Goal: Information Seeking & Learning: Learn about a topic

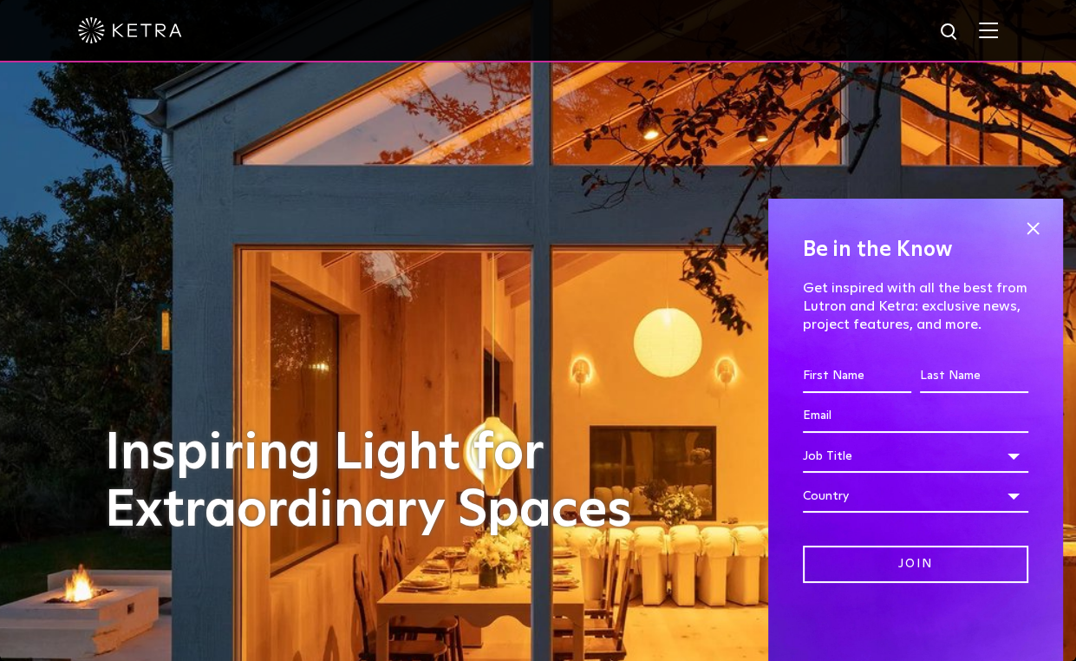
click at [998, 41] on div at bounding box center [538, 30] width 920 height 61
click at [998, 30] on img at bounding box center [988, 30] width 19 height 16
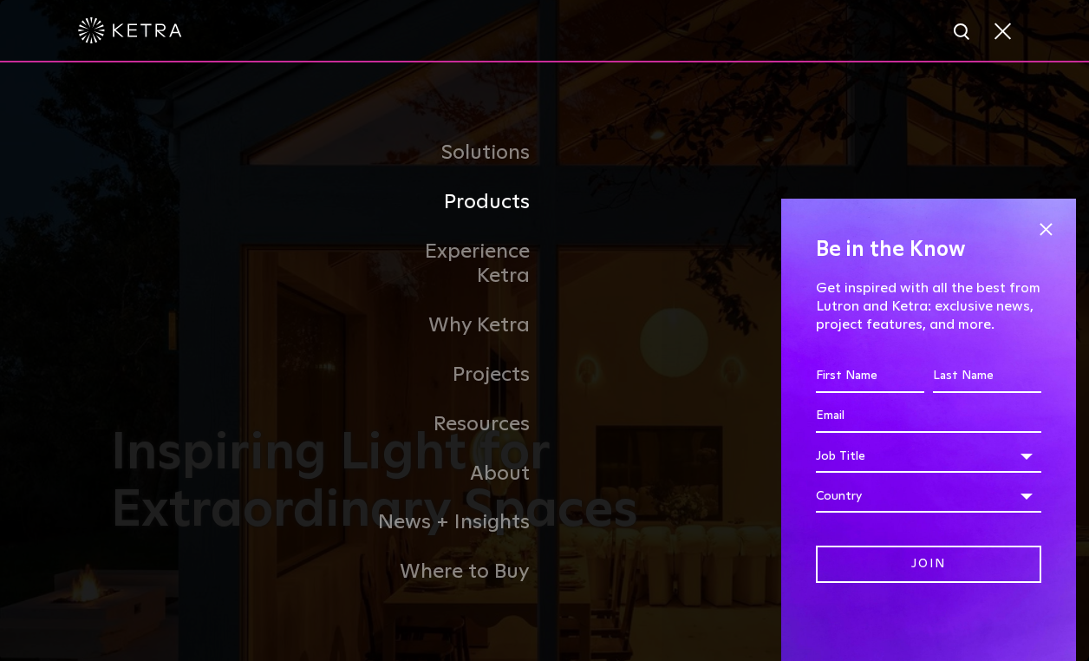
click at [474, 224] on link "Products" at bounding box center [456, 202] width 178 height 49
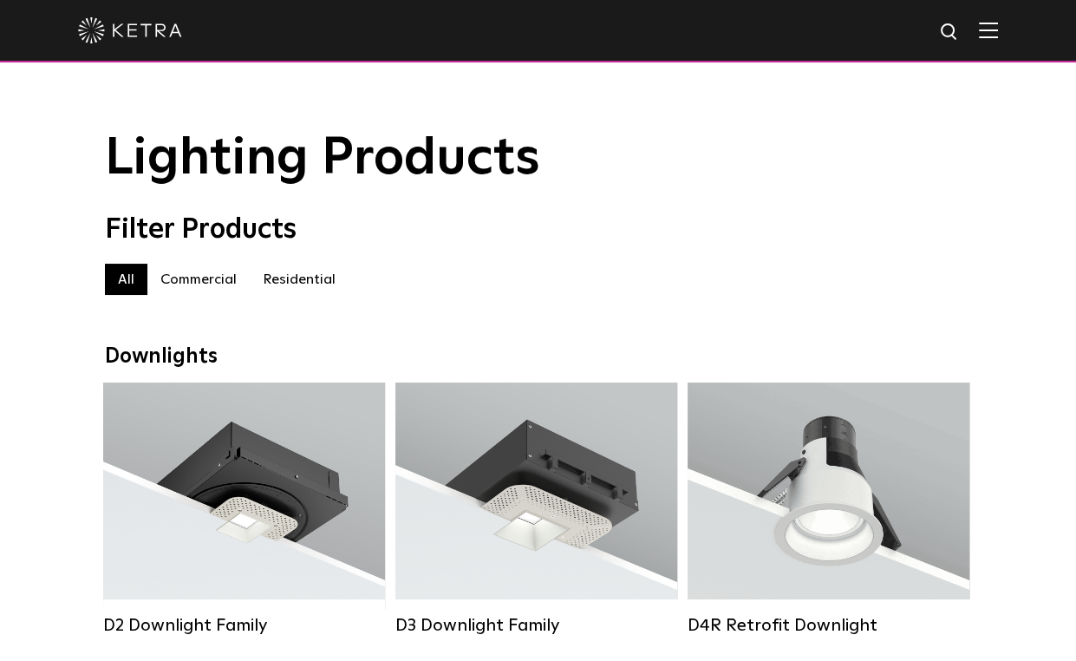
click at [992, 38] on img at bounding box center [988, 30] width 19 height 16
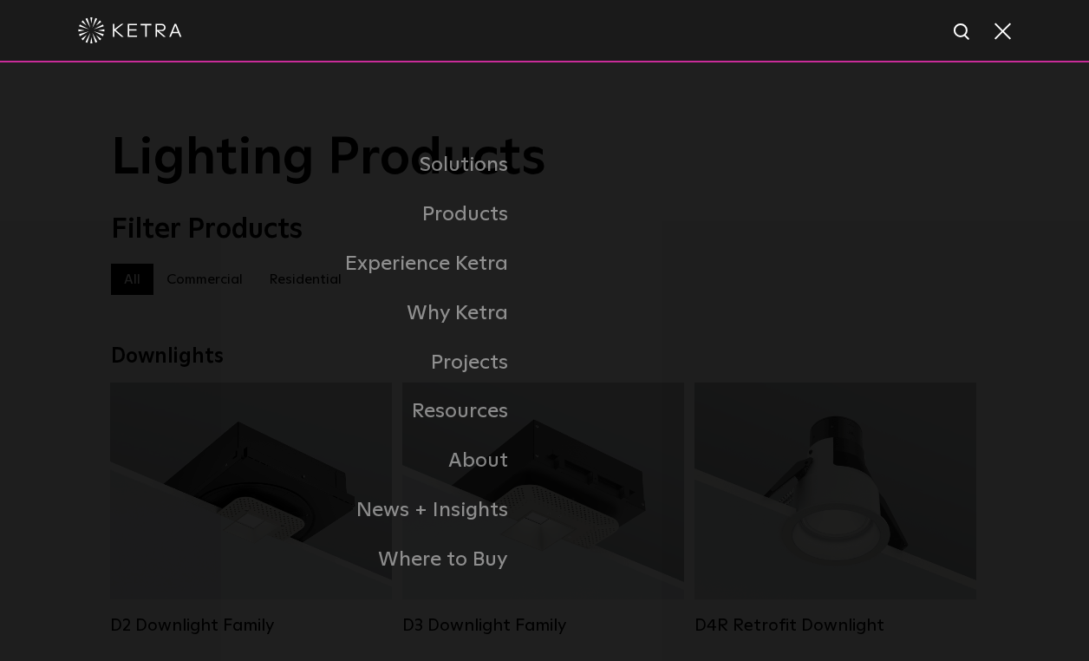
click at [0, 0] on link "Residential Products" at bounding box center [0, 0] width 0 height 0
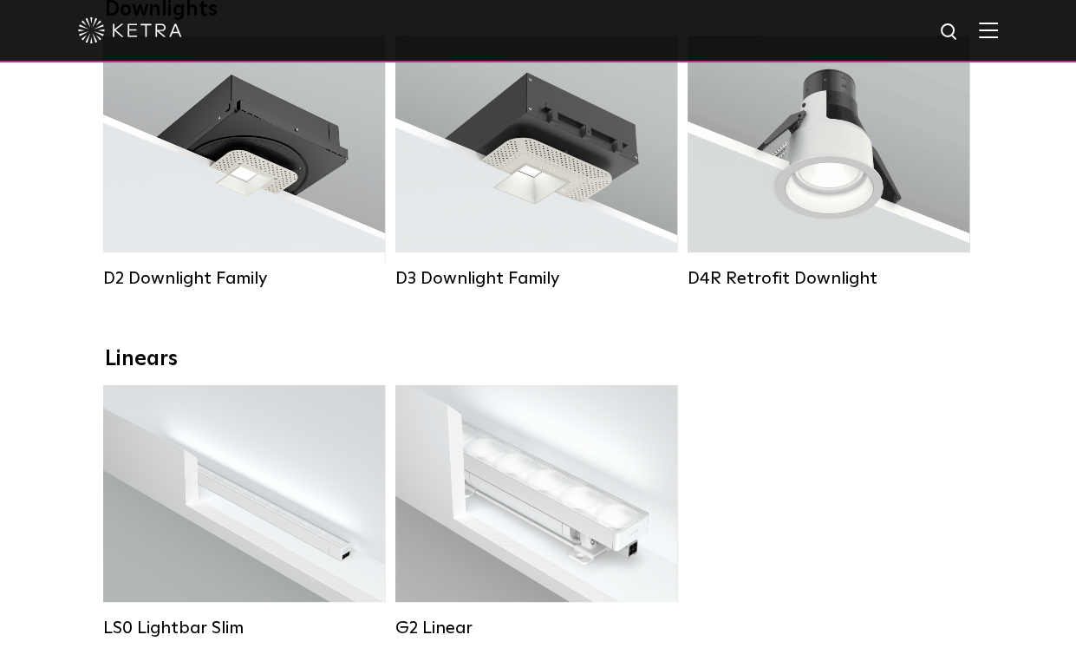
scroll to position [780, 0]
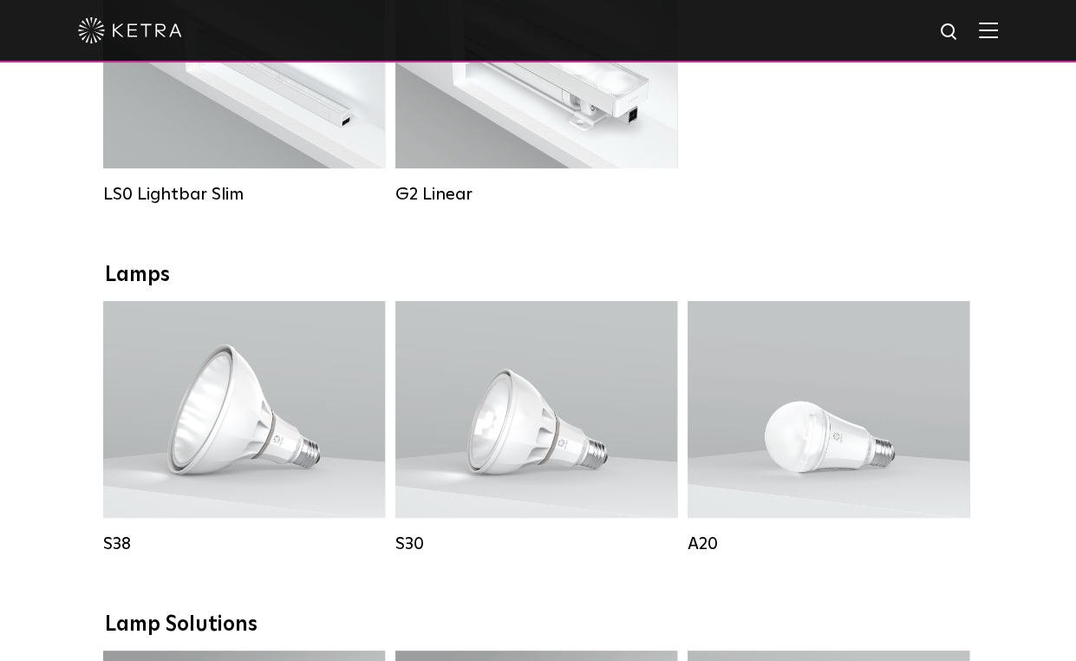
click at [527, 445] on div "Lumen Output: 1100 Colors: White / Black Base Type: E26 Edison Base / GU24 Beam…" at bounding box center [536, 408] width 225 height 131
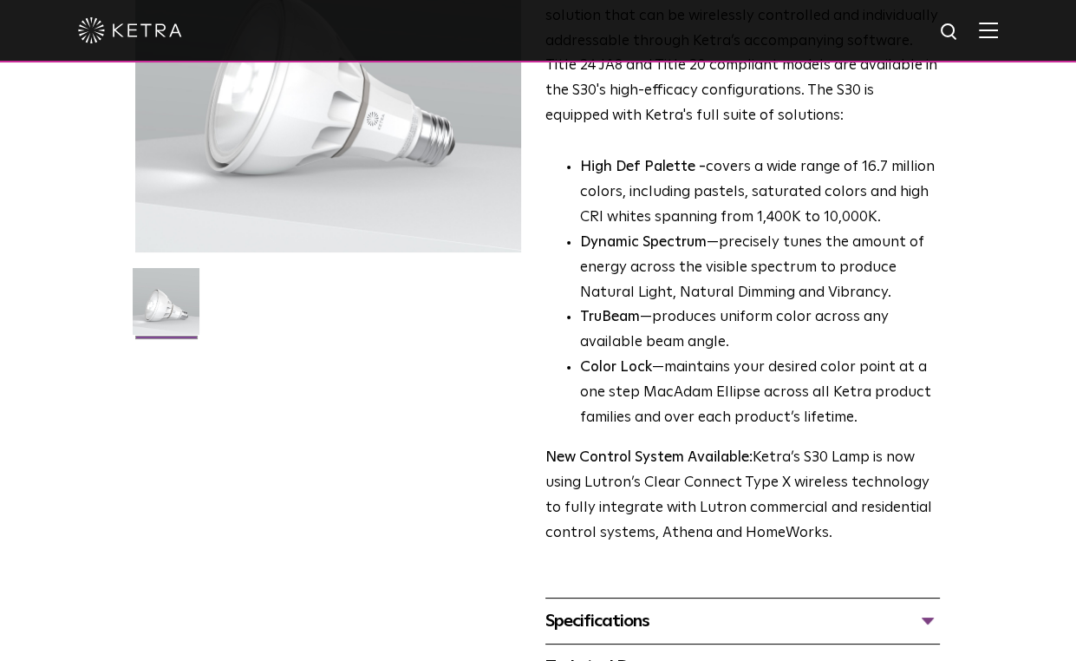
scroll to position [520, 0]
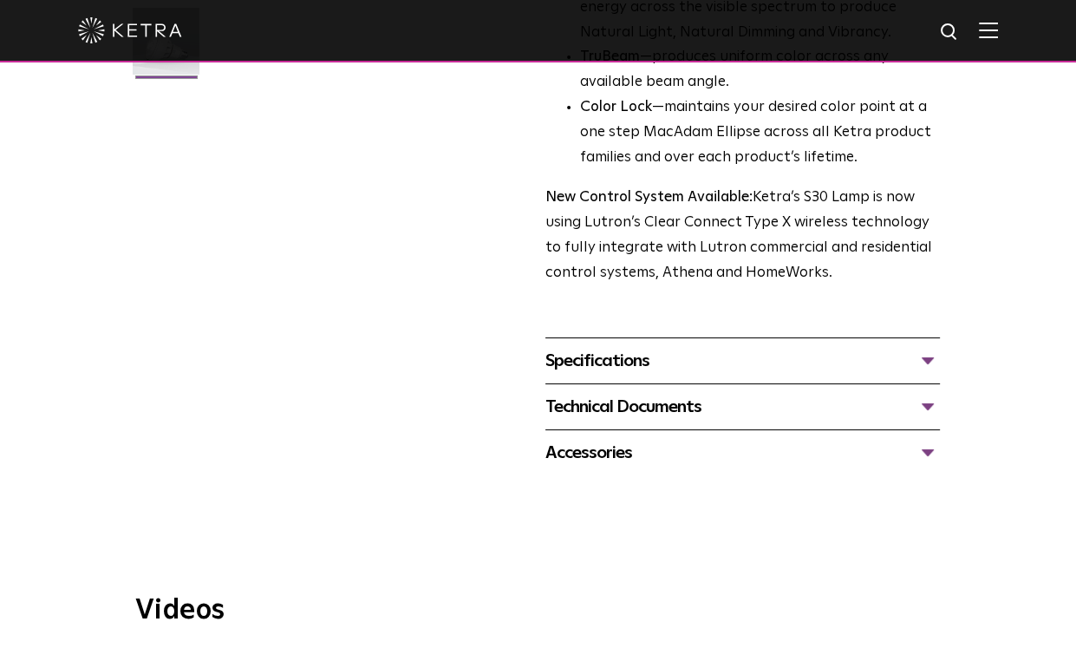
click at [747, 400] on div "Technical Documents" at bounding box center [742, 407] width 394 height 28
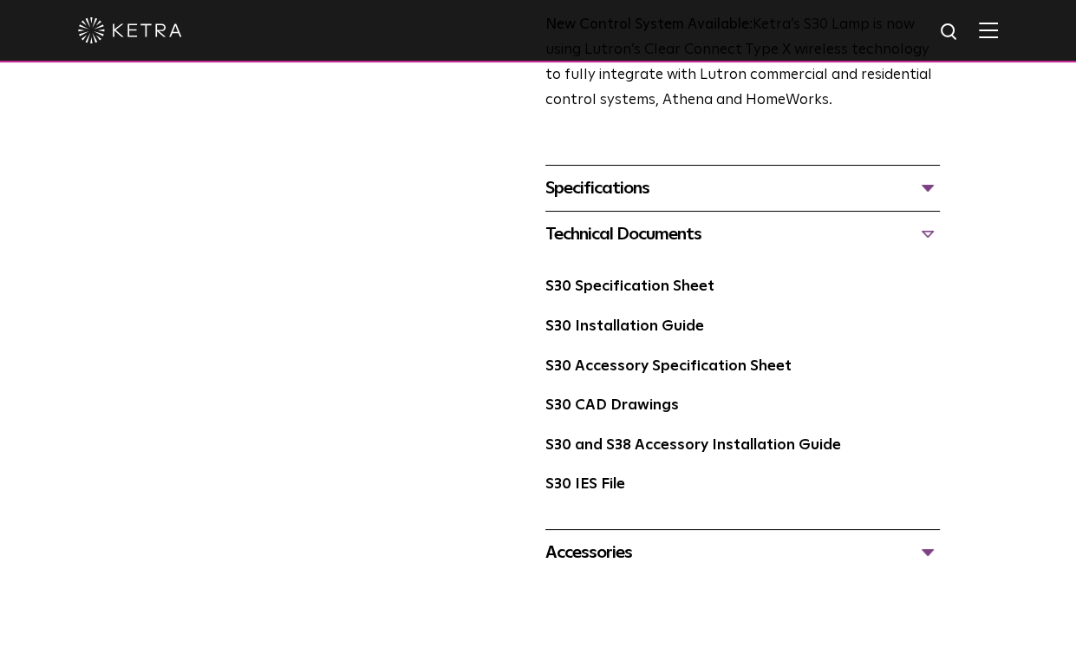
scroll to position [693, 0]
click at [636, 290] on link "S30 Specification Sheet" at bounding box center [629, 285] width 169 height 15
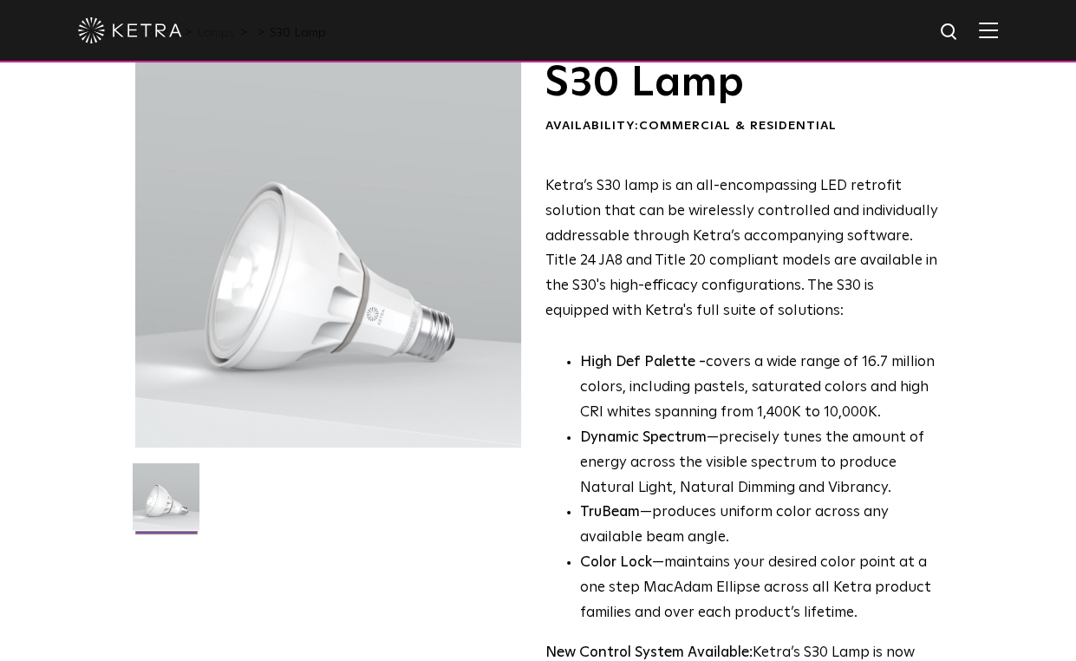
scroll to position [0, 0]
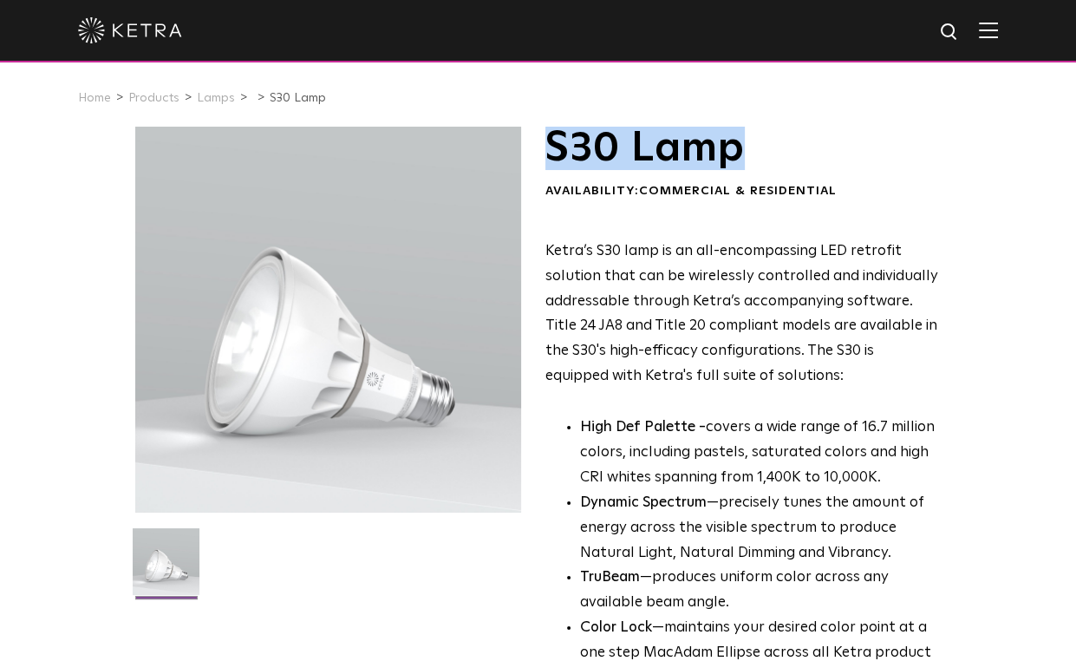
drag, startPoint x: 563, startPoint y: 149, endPoint x: 779, endPoint y: 159, distance: 216.1
click at [779, 159] on h1 "S30 Lamp" at bounding box center [742, 148] width 394 height 43
copy h1 "S30 Lamp"
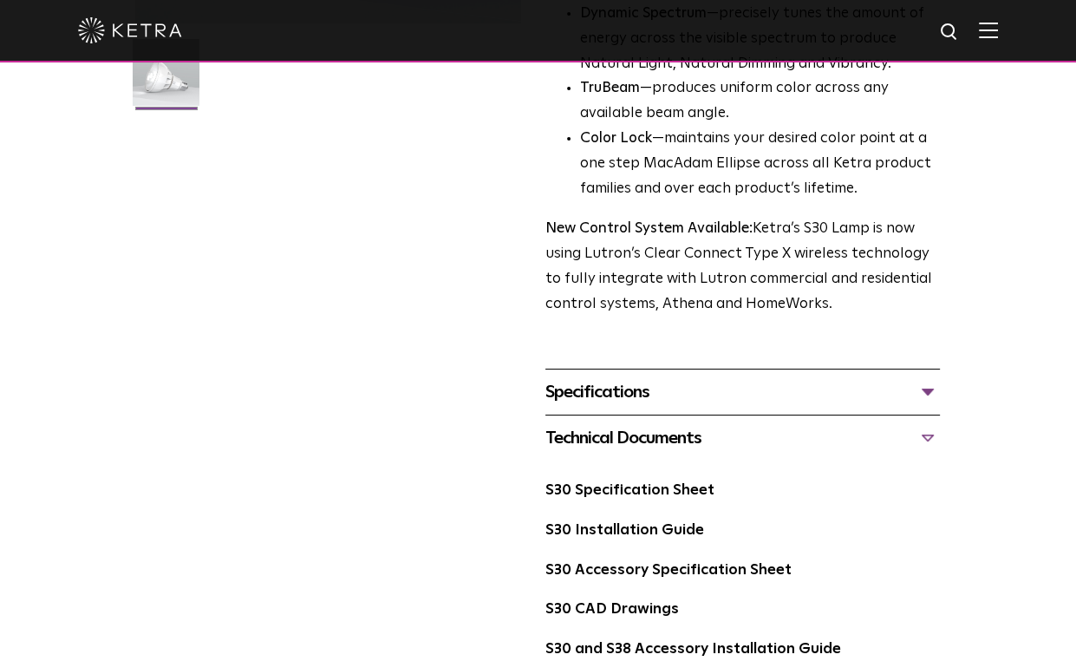
scroll to position [520, 0]
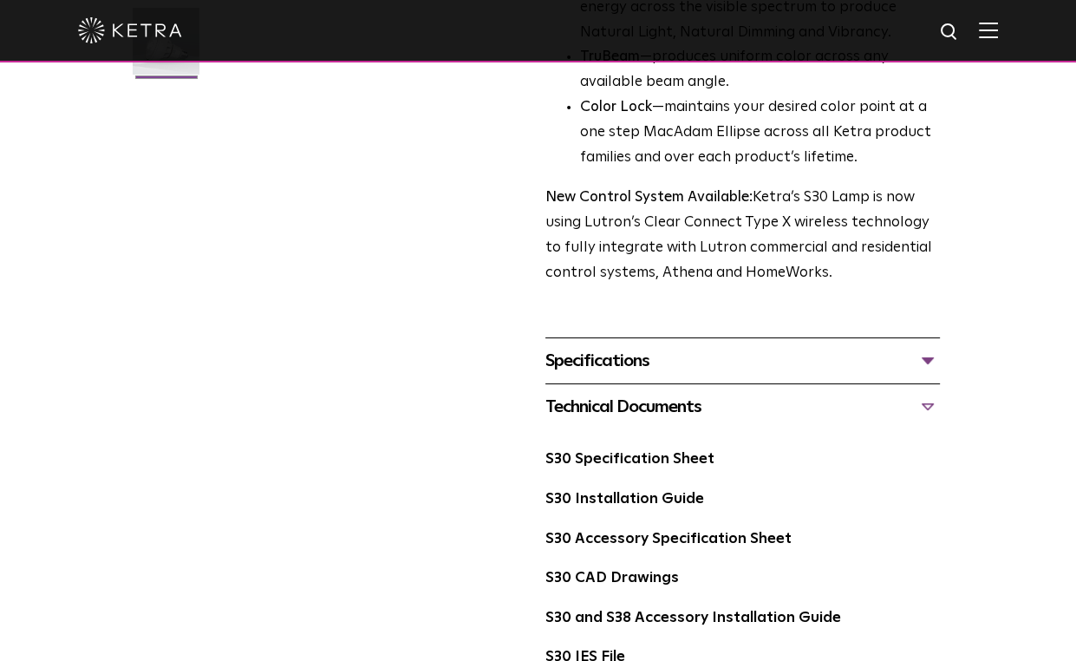
click at [638, 460] on link "S30 Specification Sheet" at bounding box center [629, 459] width 169 height 15
drag, startPoint x: 658, startPoint y: 445, endPoint x: 655, endPoint y: 454, distance: 9.9
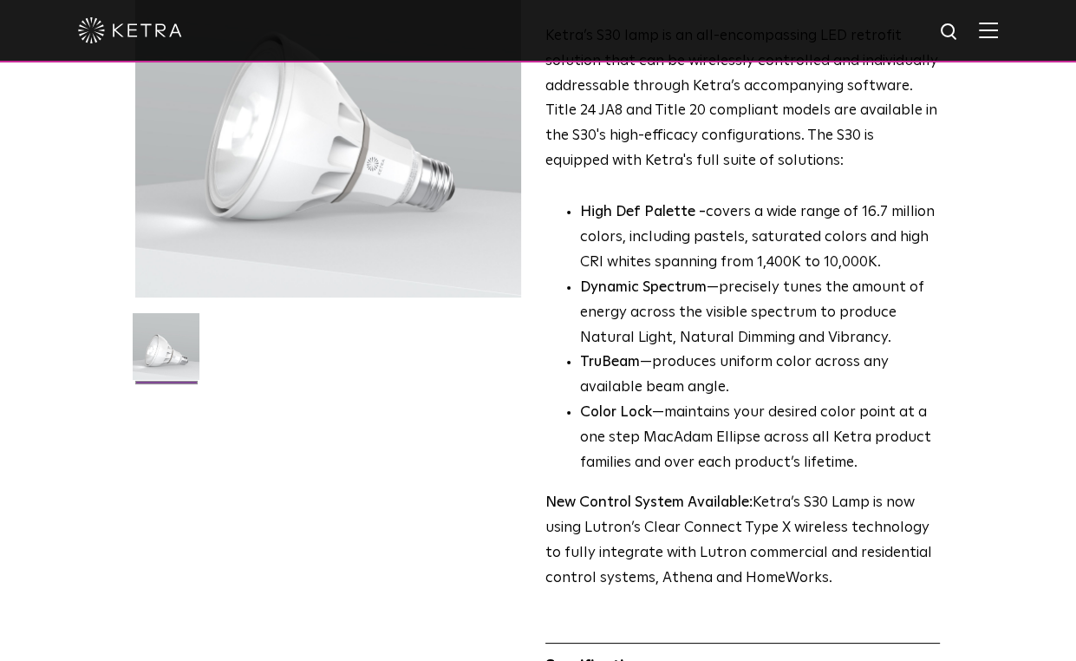
scroll to position [173, 0]
